Goal: Task Accomplishment & Management: Use online tool/utility

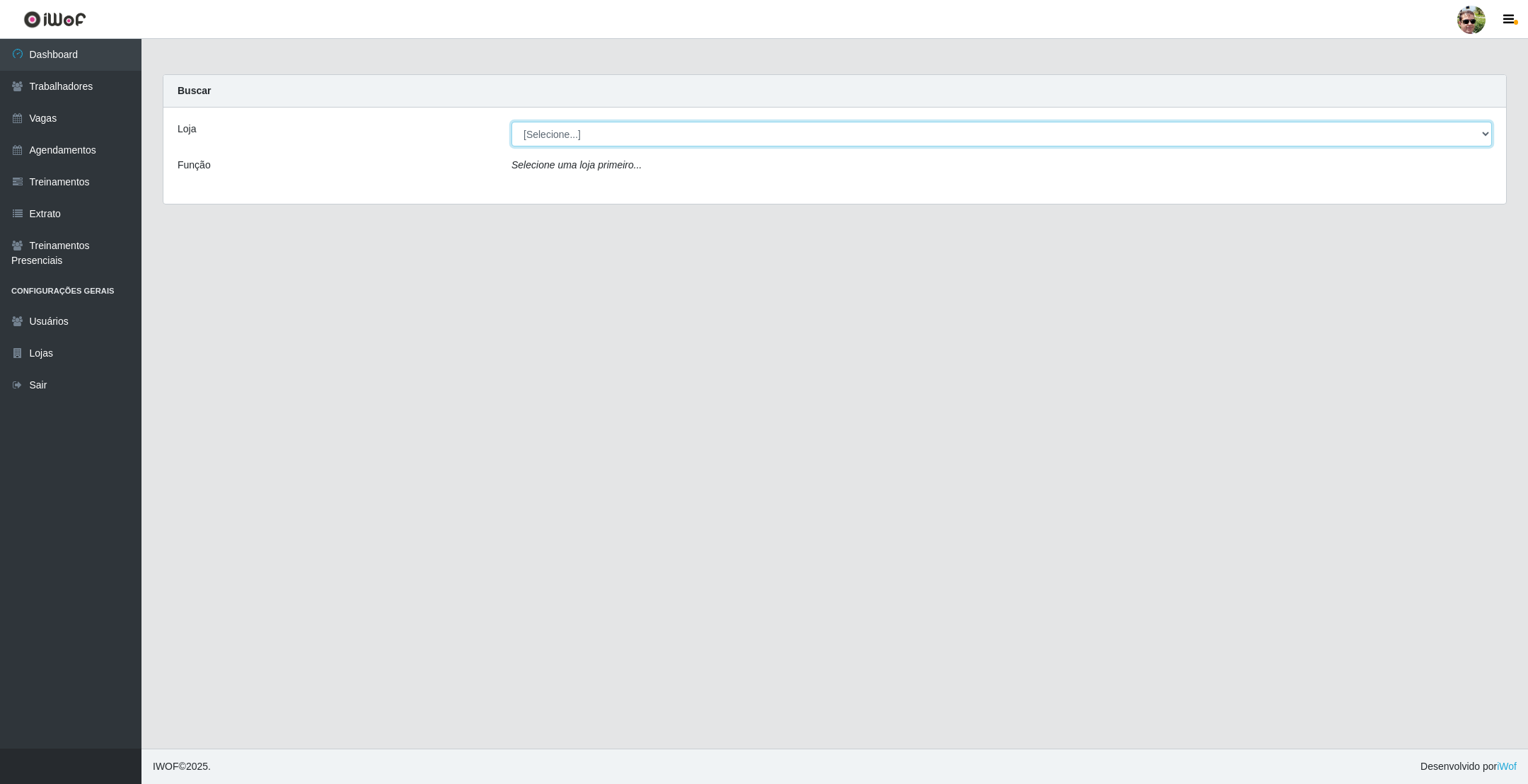
click at [571, 123] on select "[Selecione...] [PERSON_NAME] Supermercado - Gurinhém" at bounding box center [1001, 134] width 980 height 25
select select "176"
click at [511, 122] on select "[Selecione...] [PERSON_NAME] Supermercado - Gurinhém" at bounding box center [1001, 134] width 980 height 25
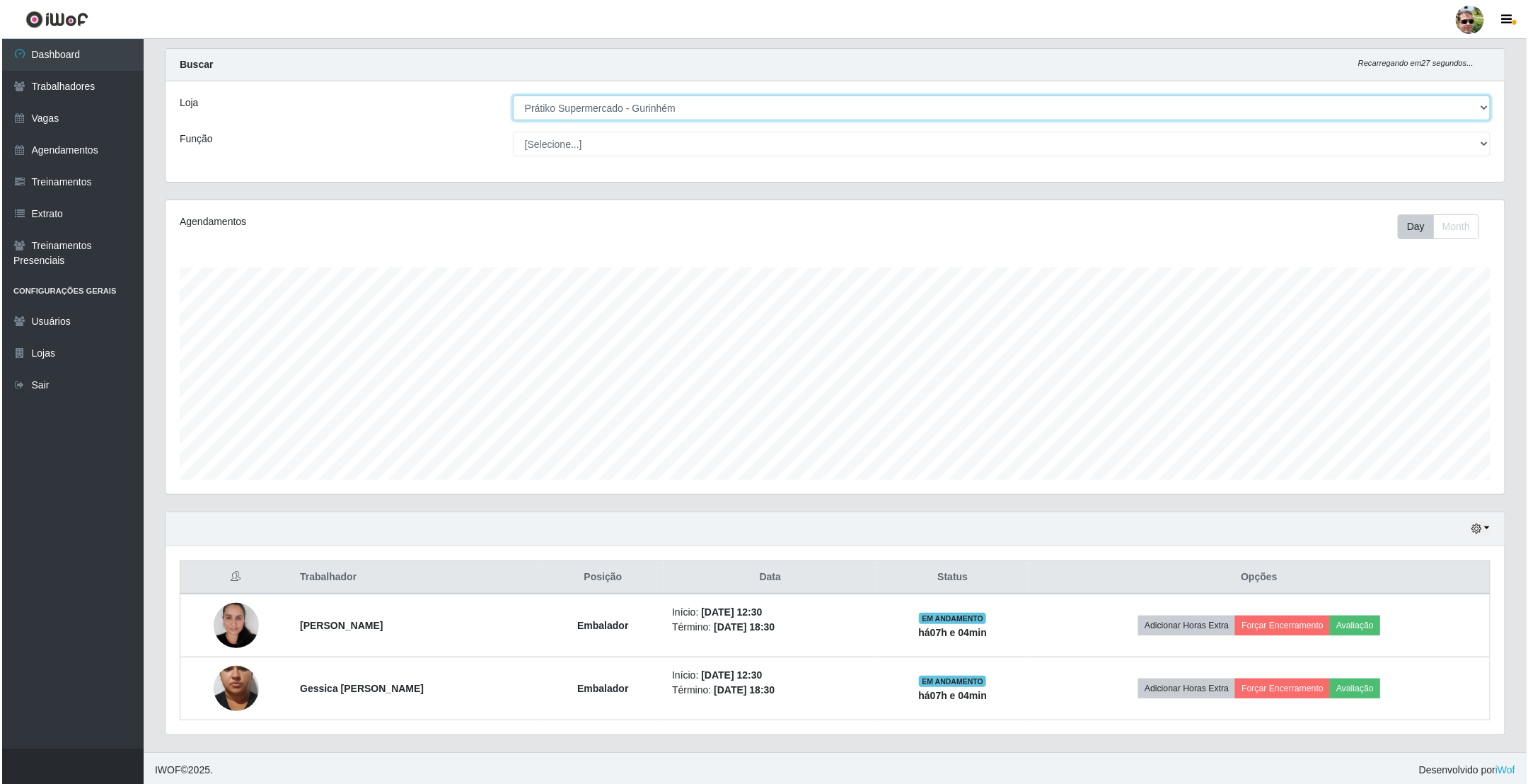
scroll to position [34, 0]
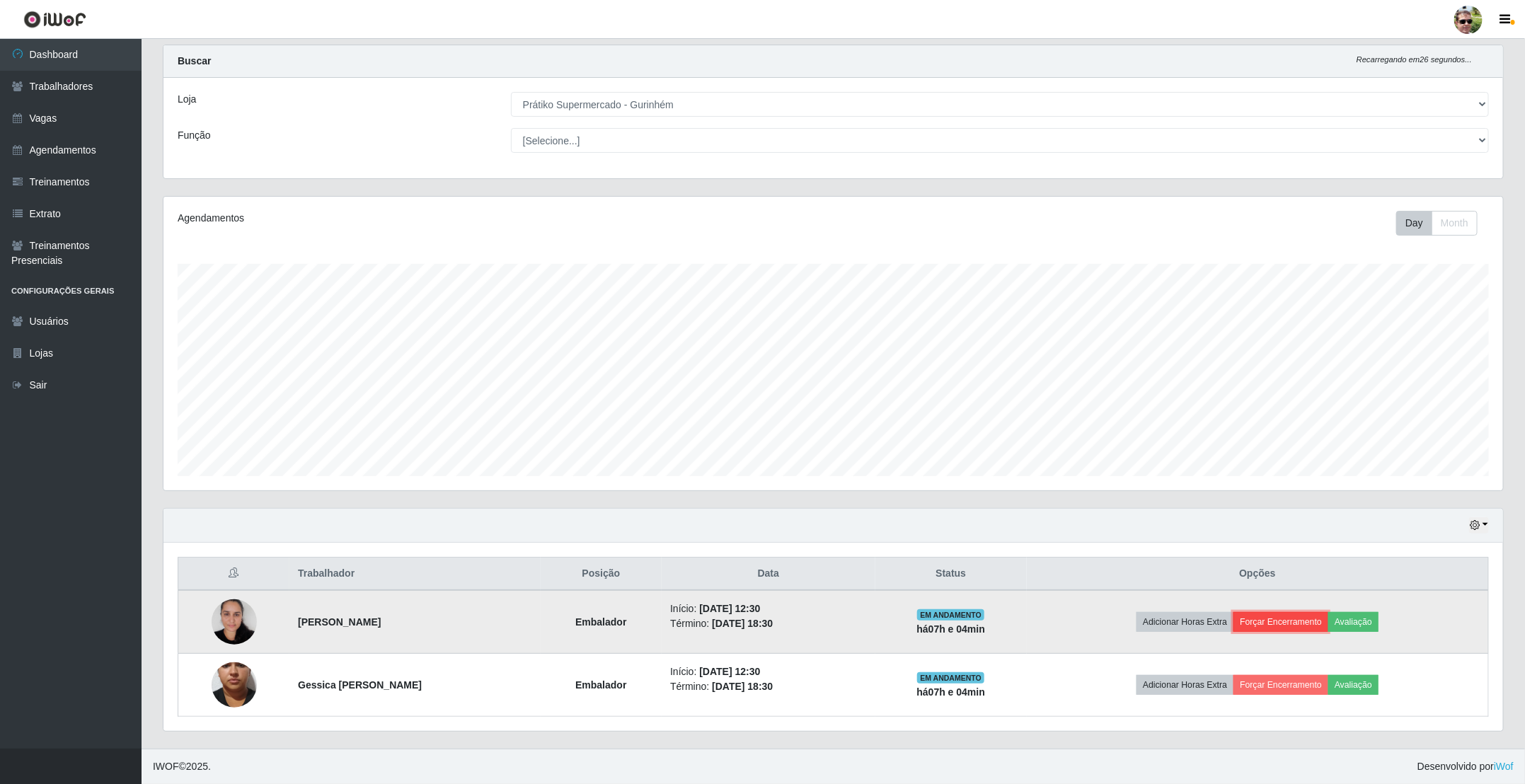
click at [1283, 624] on button "Forçar Encerramento" at bounding box center [1280, 621] width 95 height 20
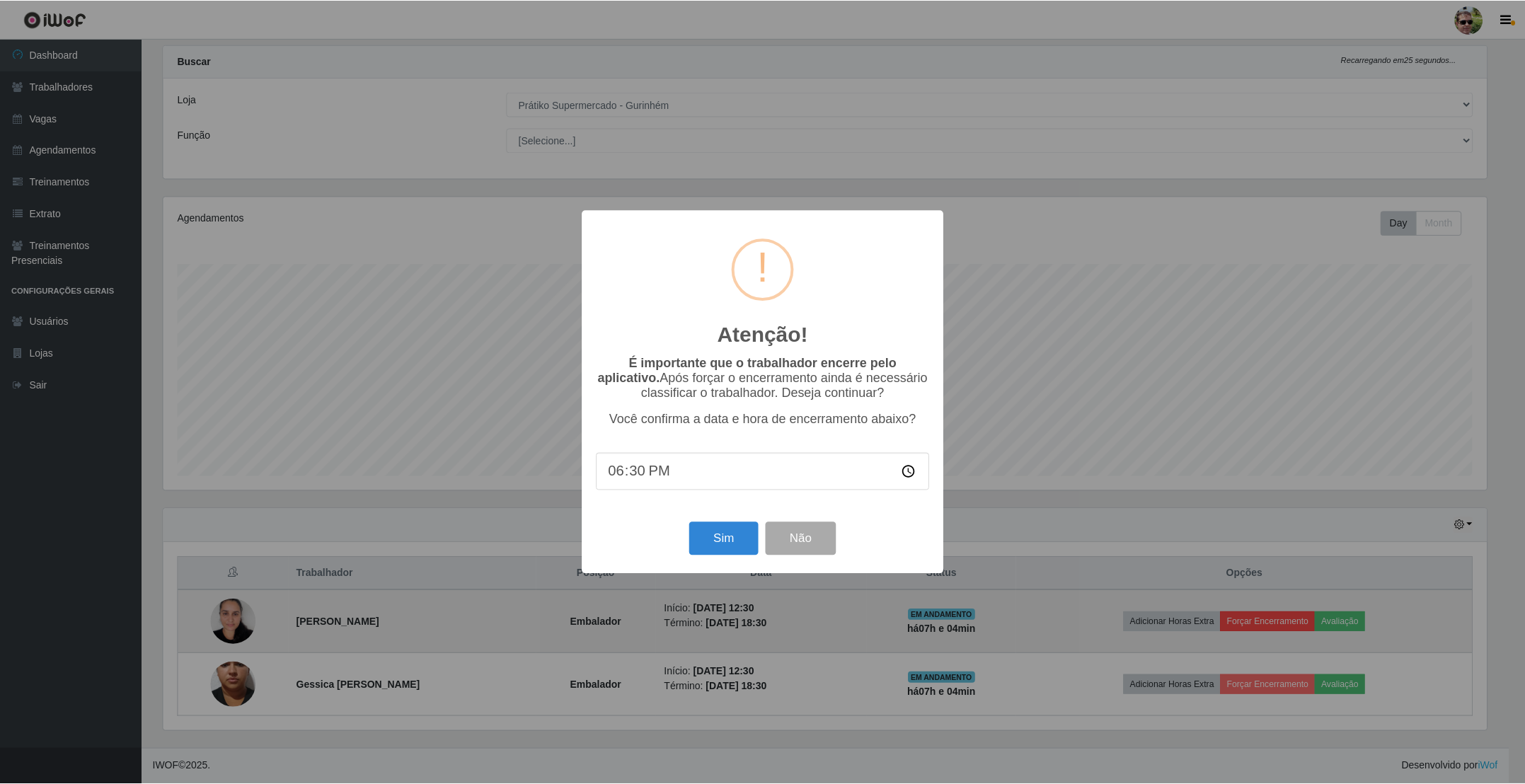
scroll to position [295, 1327]
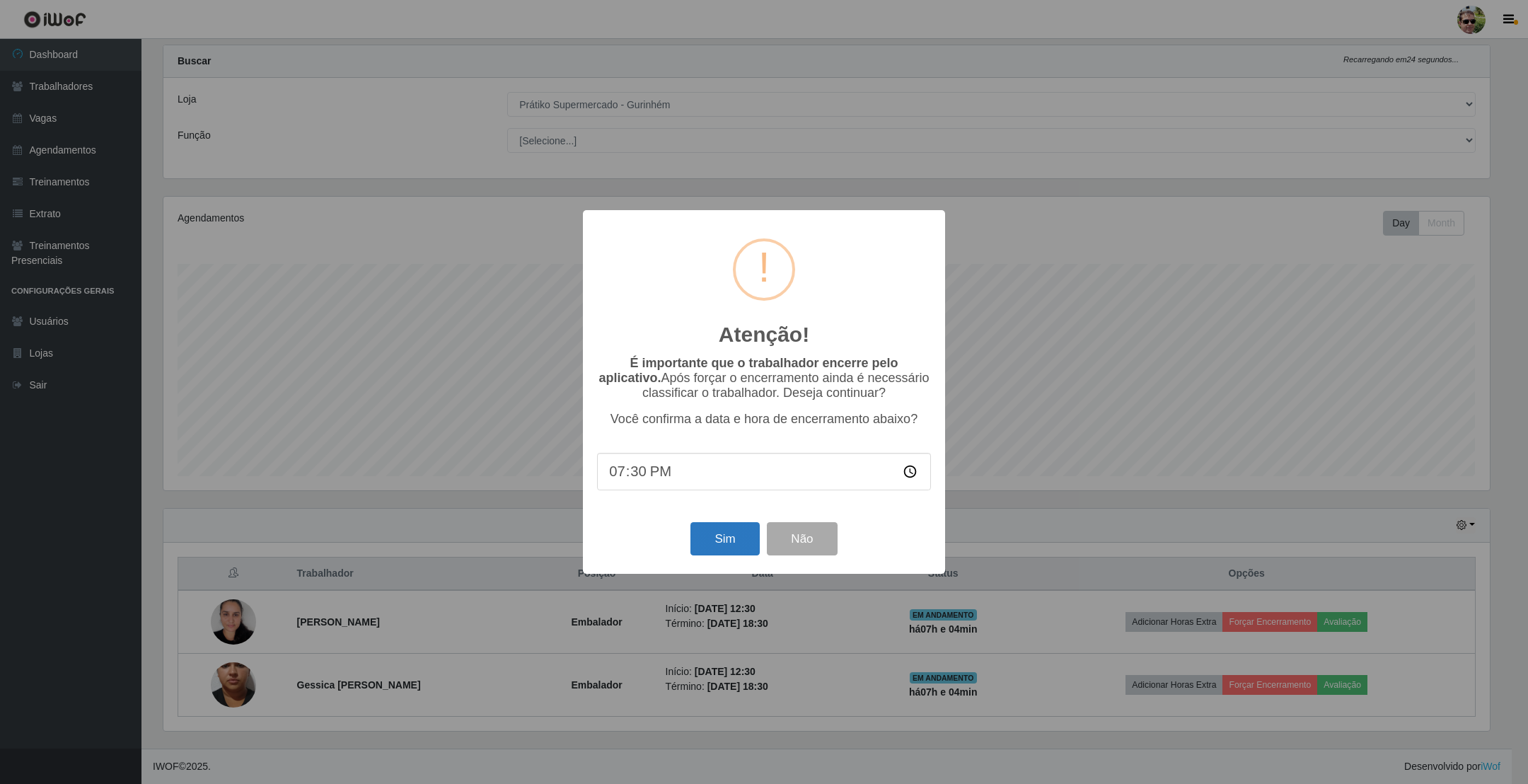
type input "19:00"
click at [719, 525] on button "Sim" at bounding box center [725, 539] width 68 height 33
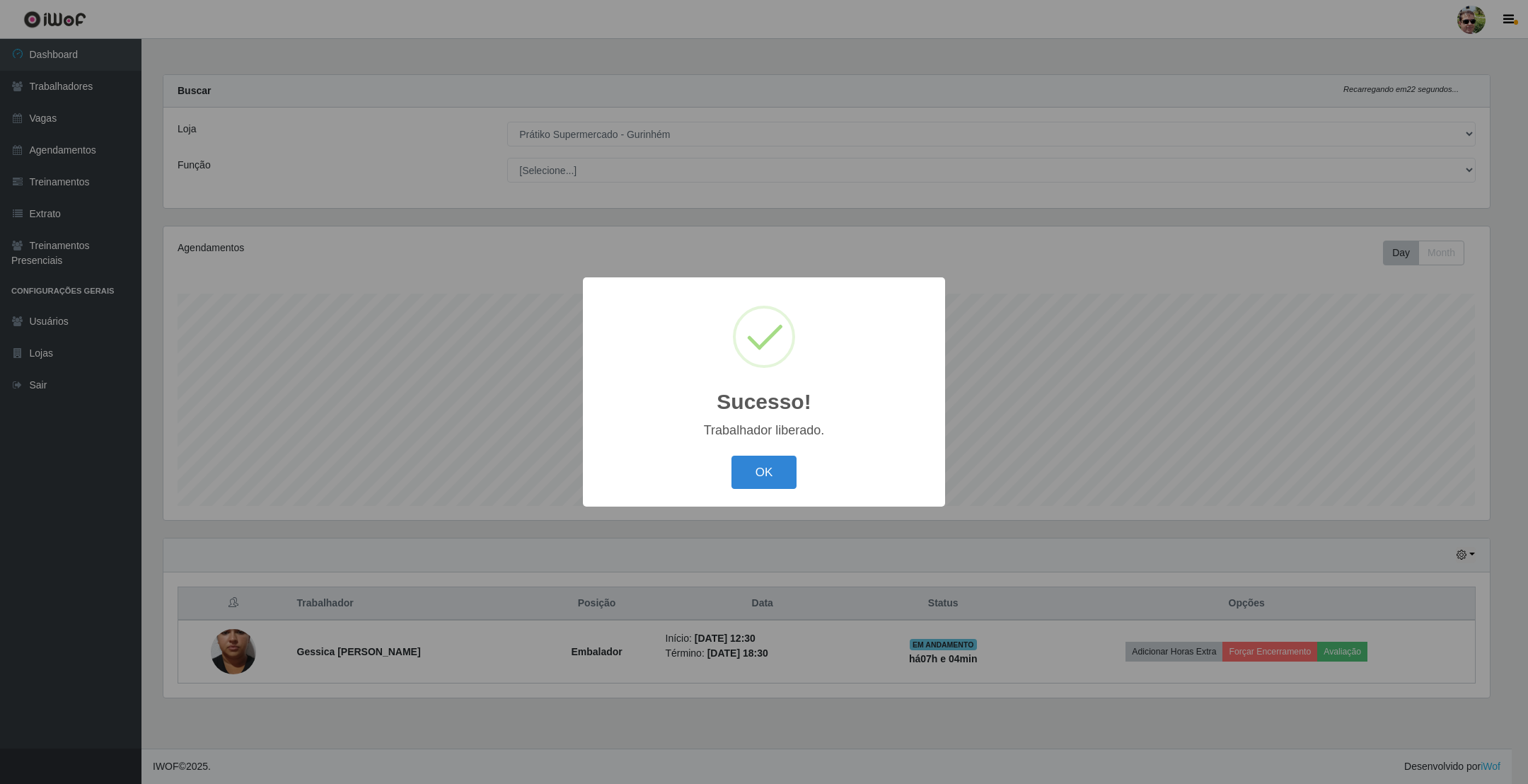
click at [731, 456] on button "OK" at bounding box center [764, 472] width 66 height 33
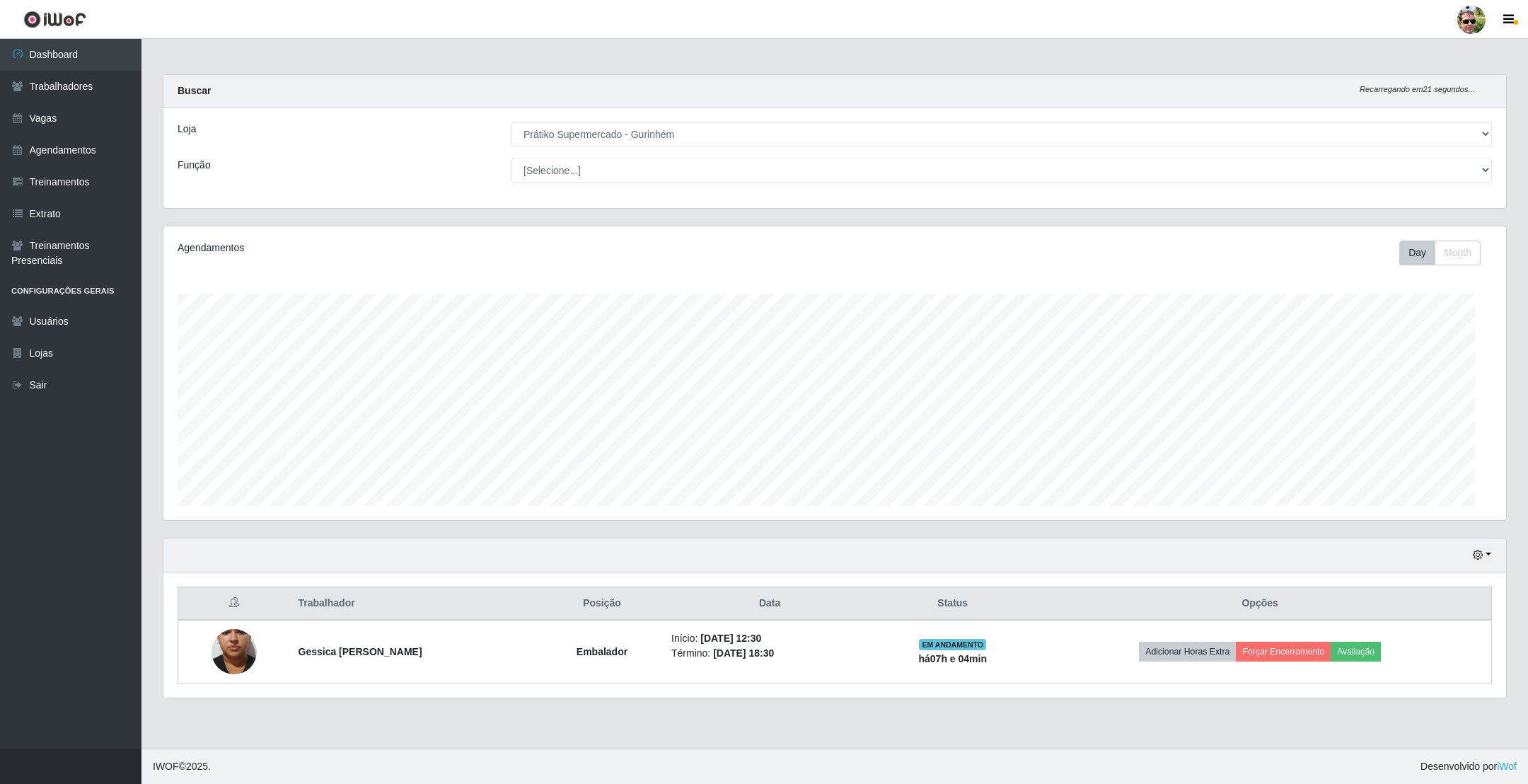
scroll to position [295, 1341]
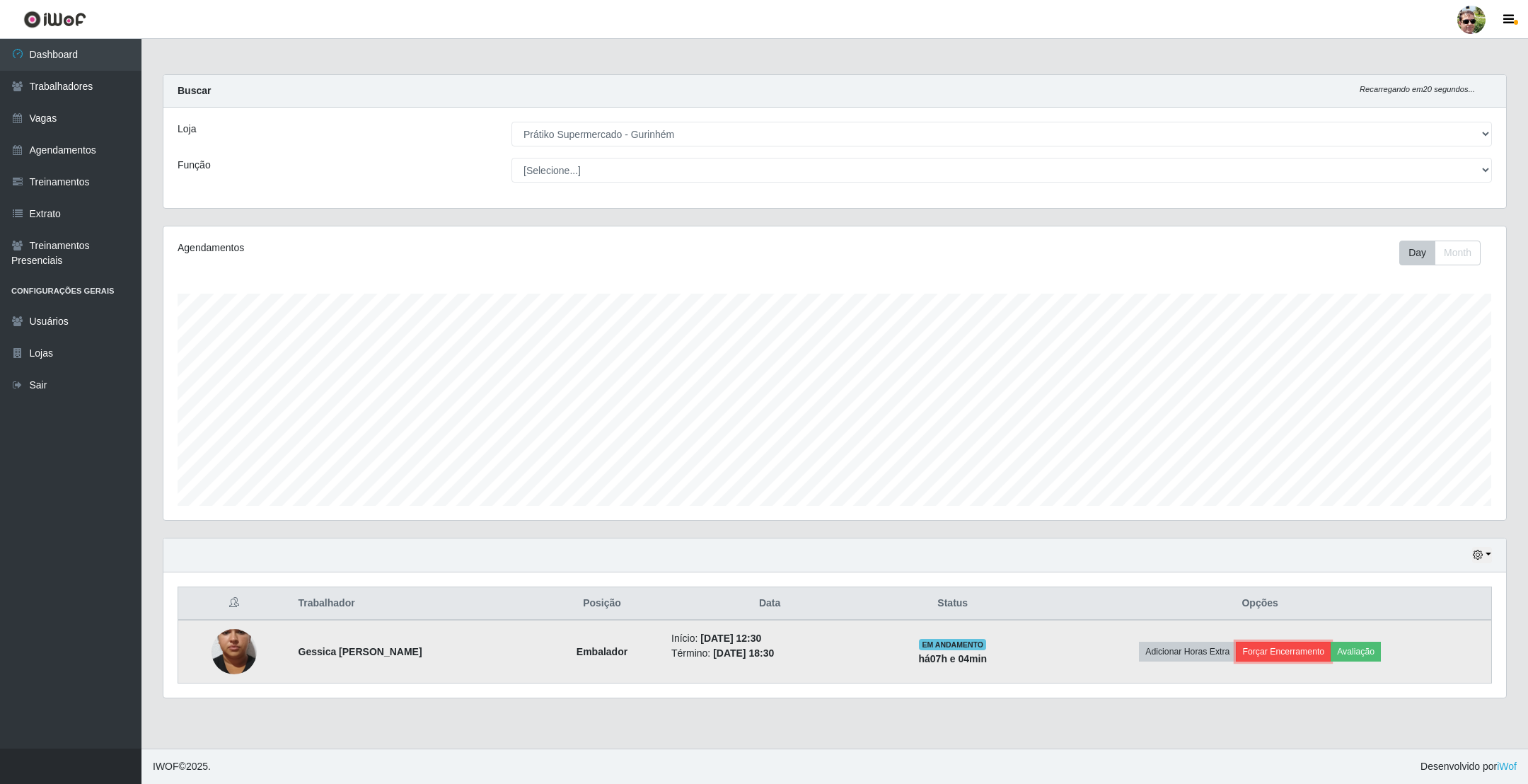
click at [1274, 654] on button "Forçar Encerramento" at bounding box center [1283, 651] width 95 height 20
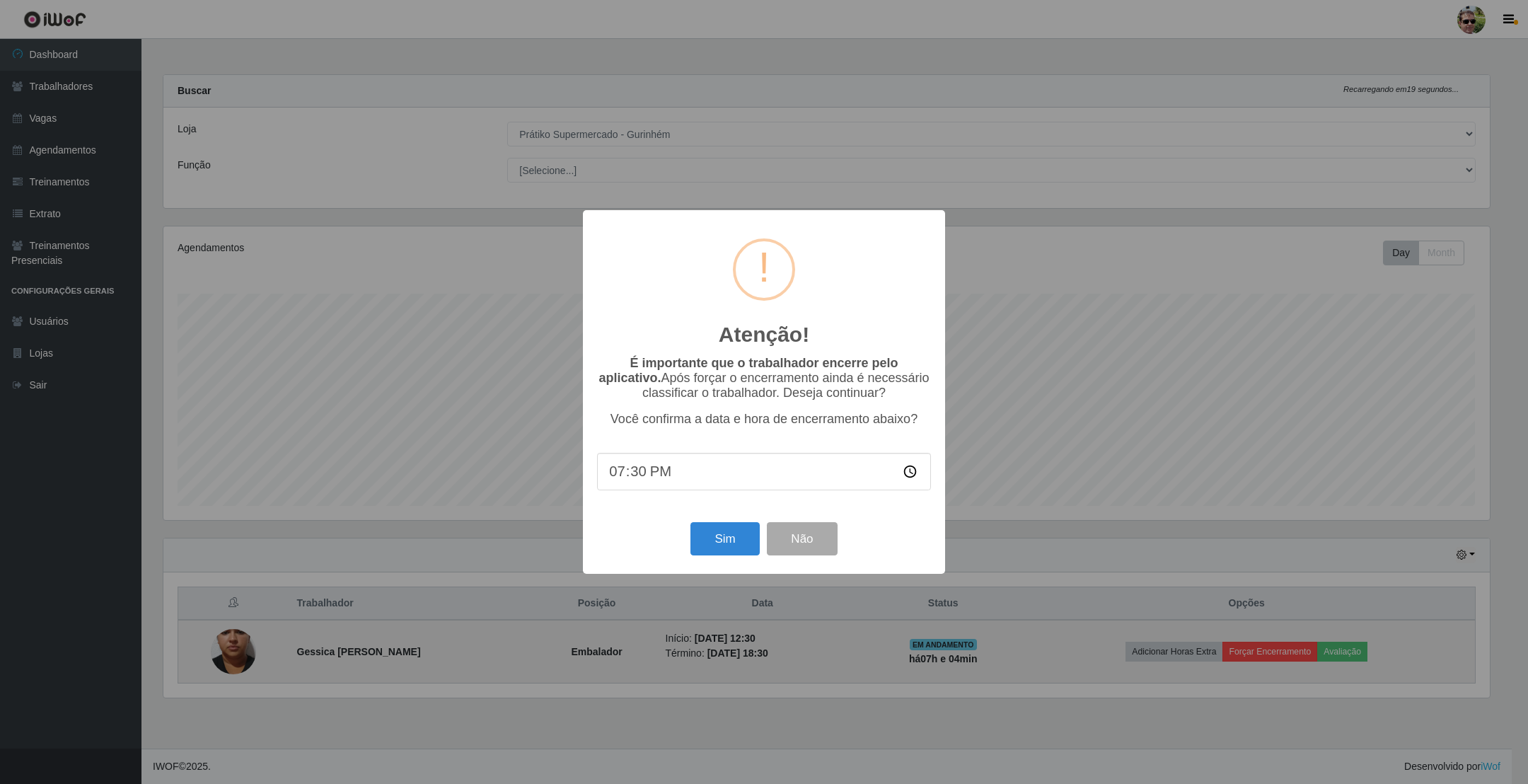
type input "19:00"
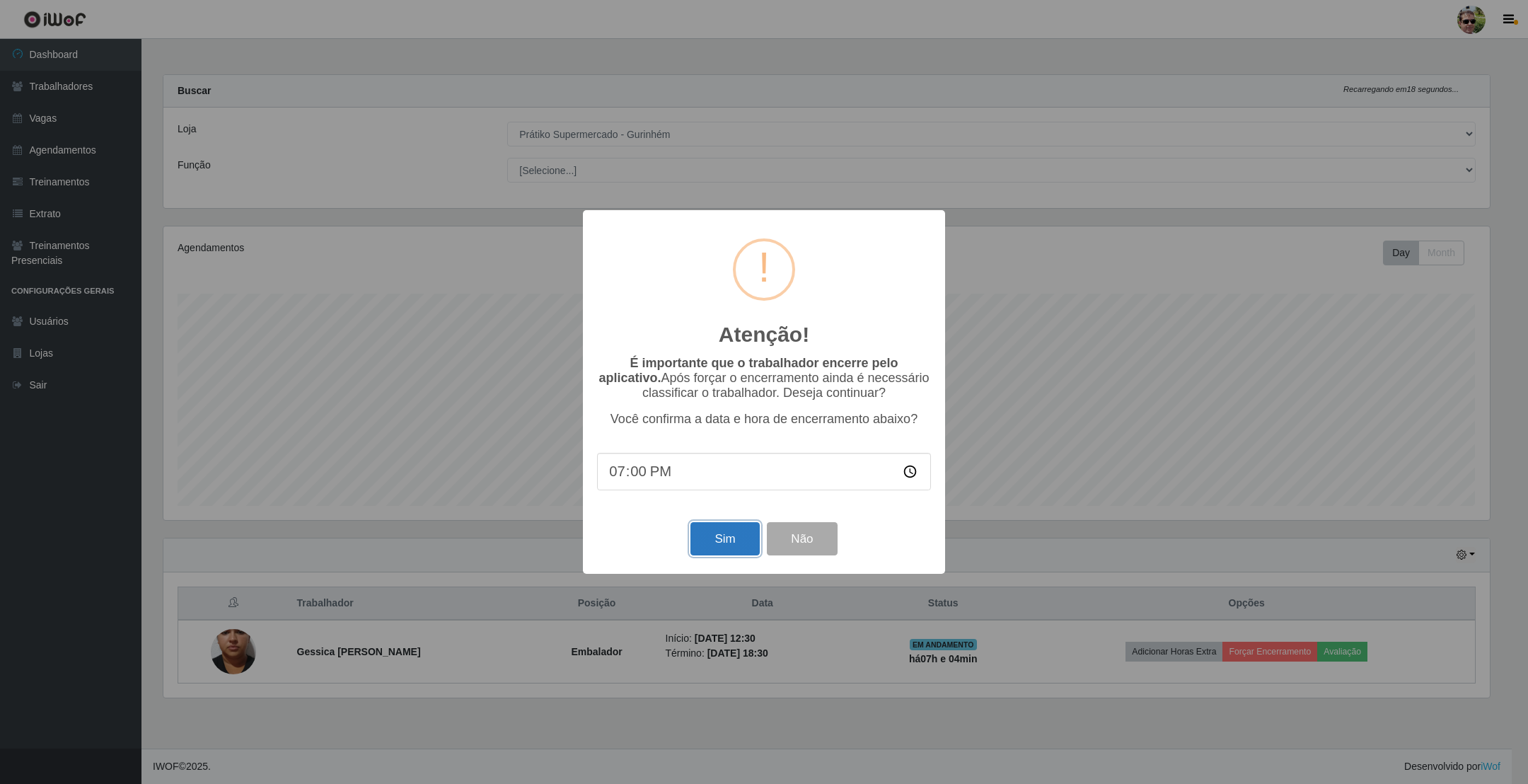
click at [714, 542] on button "Sim" at bounding box center [725, 539] width 68 height 33
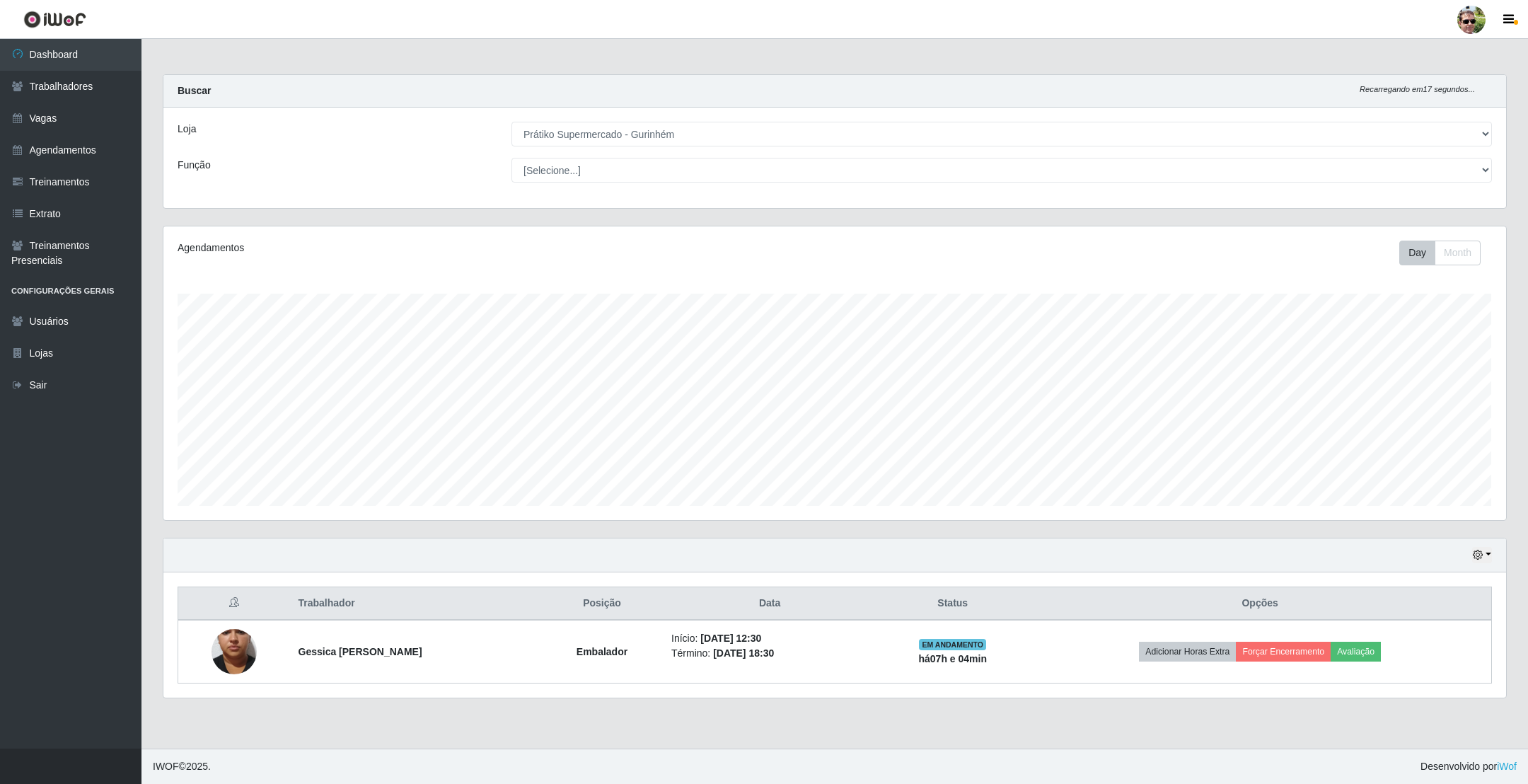
scroll to position [295, 1327]
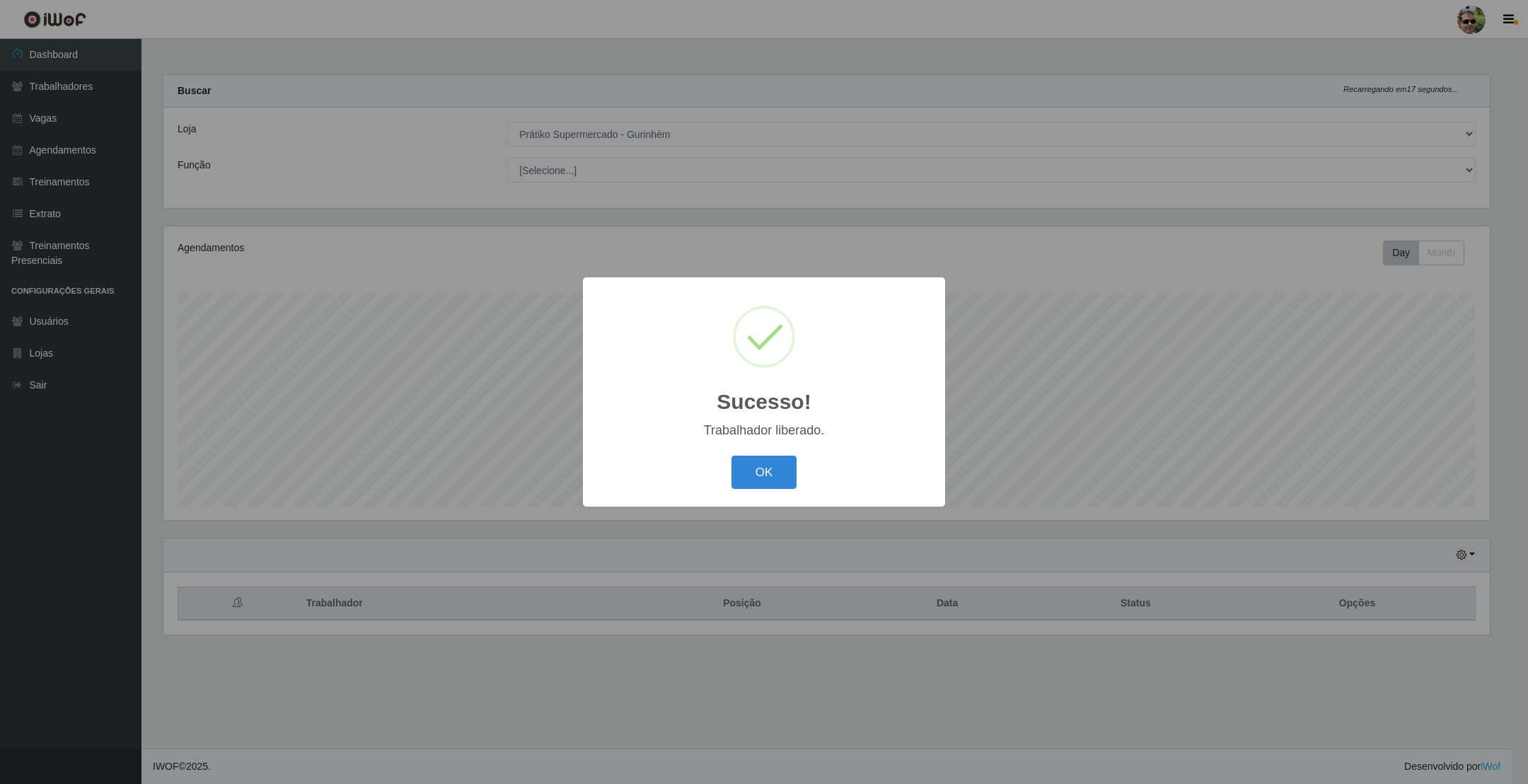
click at [731, 456] on button "OK" at bounding box center [764, 472] width 66 height 33
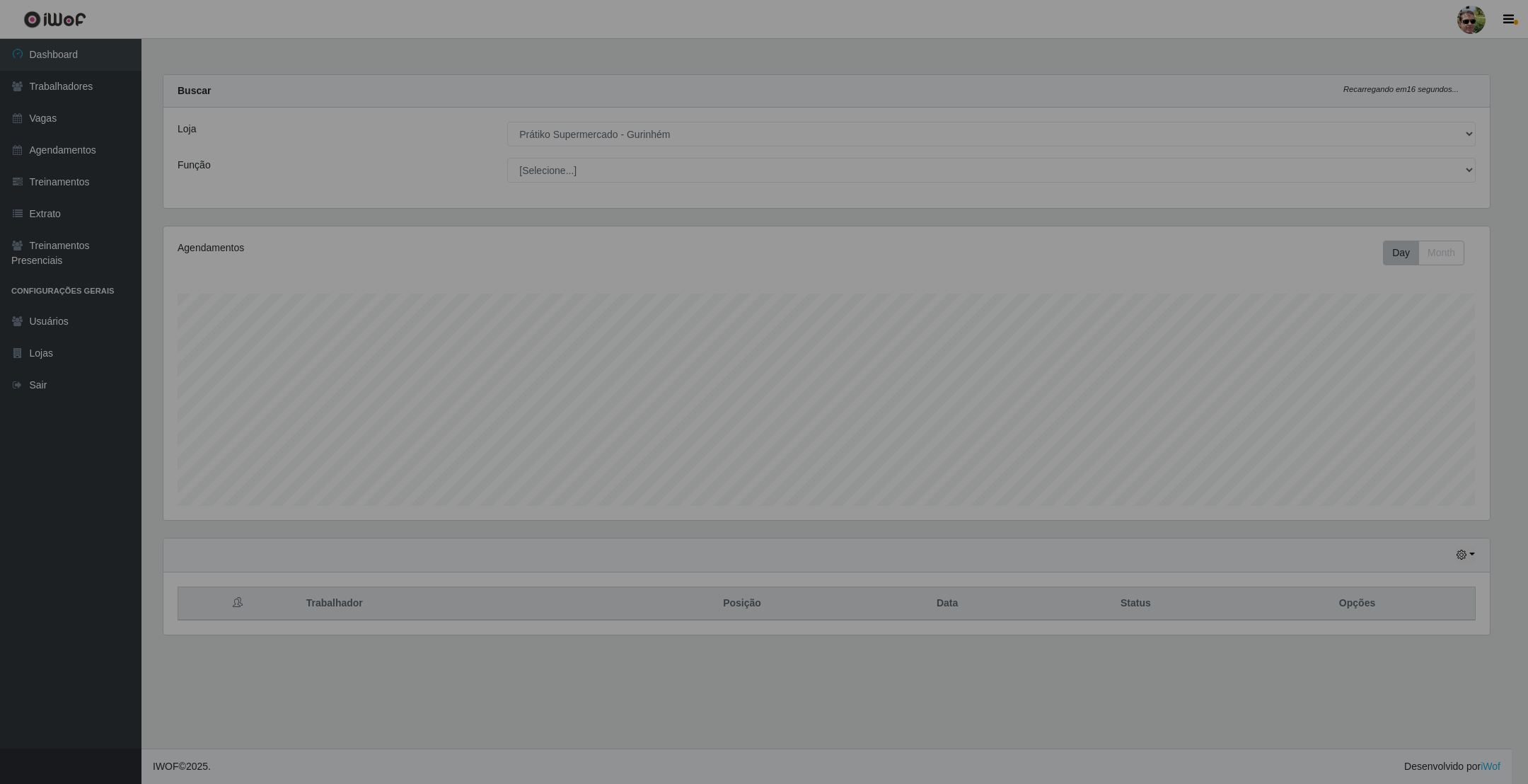
scroll to position [295, 1341]
